Goal: Navigation & Orientation: Find specific page/section

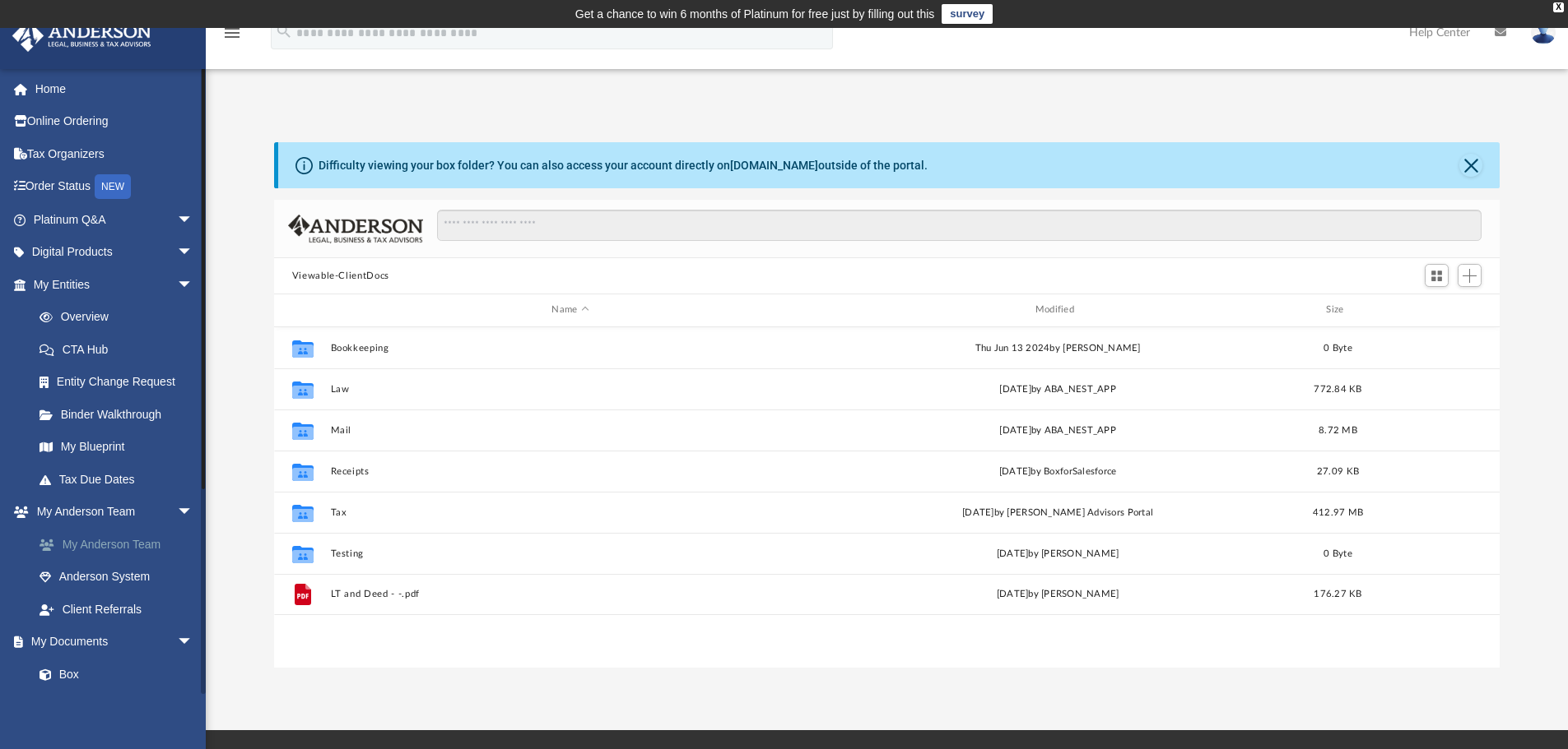
scroll to position [362, 1213]
click at [65, 318] on link "Overview" at bounding box center [120, 318] width 195 height 33
click at [74, 314] on link "Overview" at bounding box center [120, 318] width 195 height 33
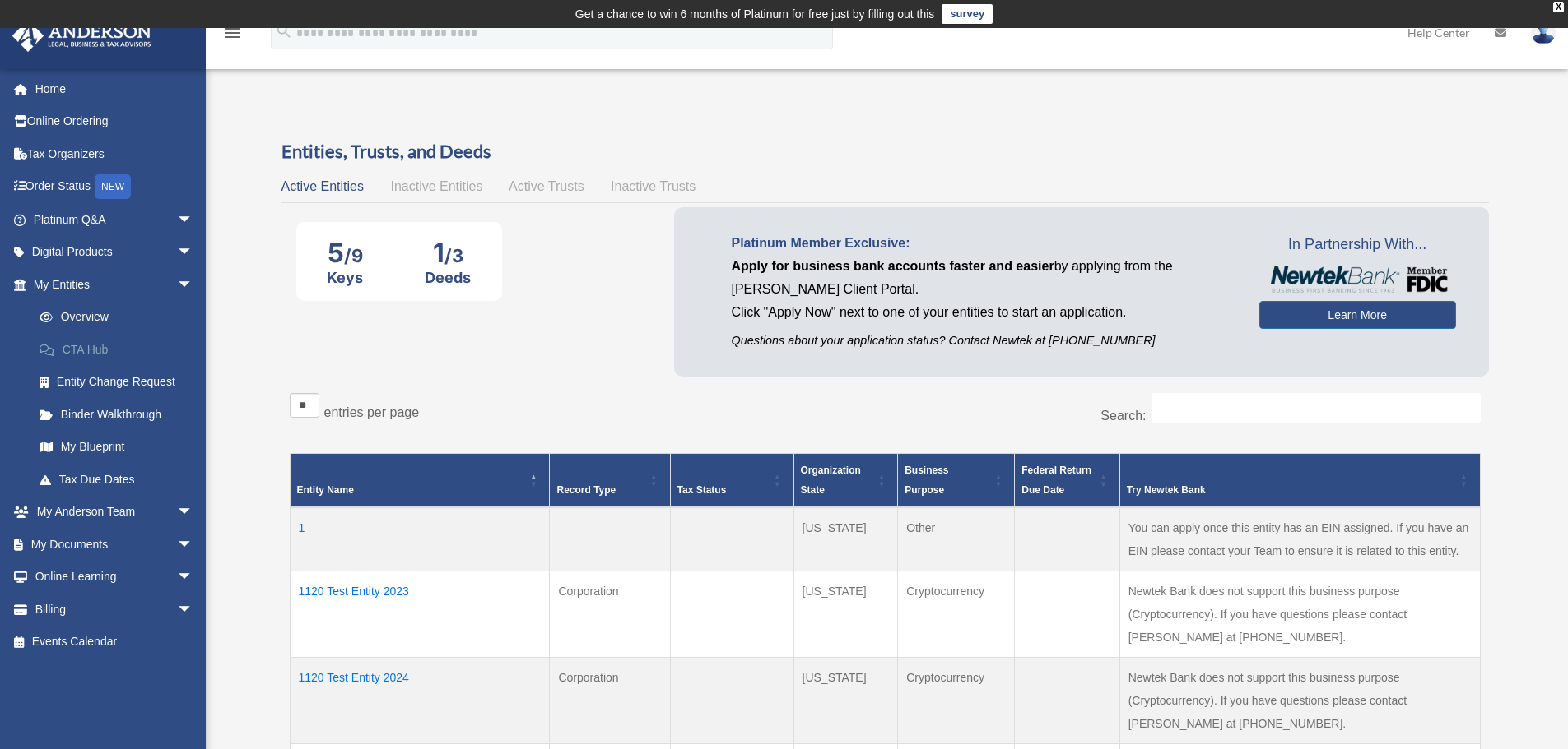
click at [100, 346] on link "CTA Hub" at bounding box center [120, 350] width 195 height 33
